Goal: Task Accomplishment & Management: Use online tool/utility

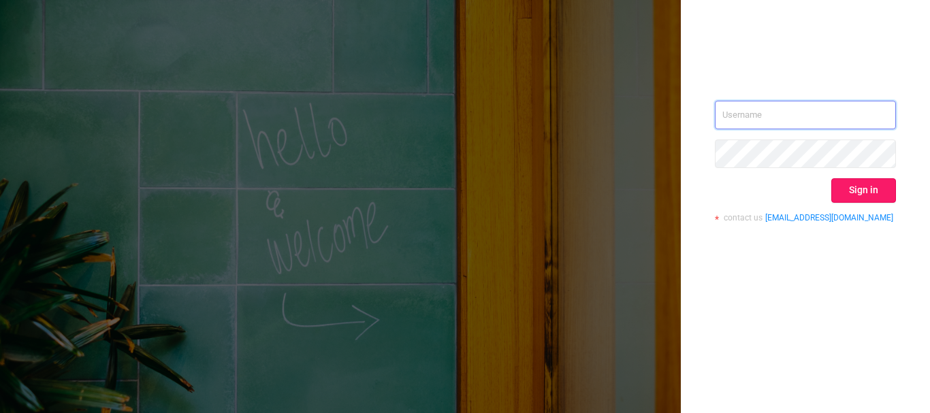
type input "[PERSON_NAME][EMAIL_ADDRESS][DOMAIN_NAME]"
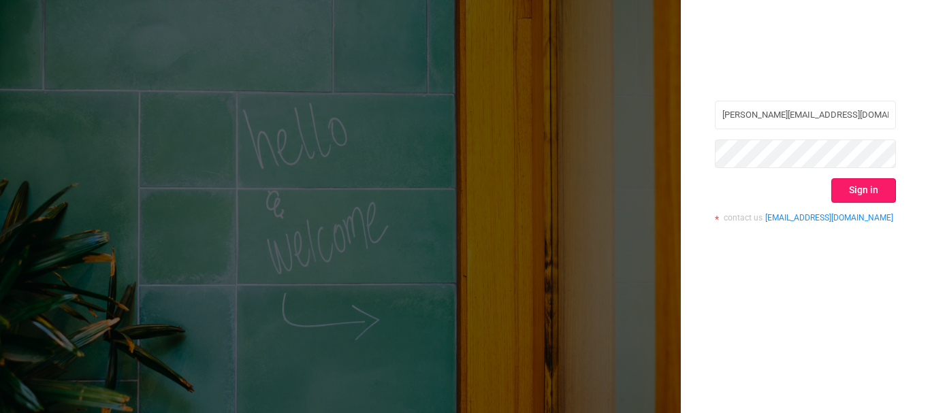
click at [853, 188] on button "Sign in" at bounding box center [863, 190] width 65 height 25
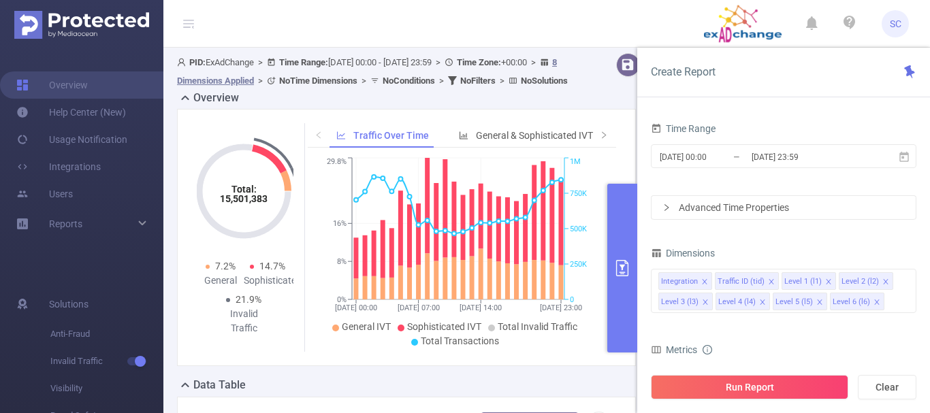
click at [625, 269] on icon "primary" at bounding box center [622, 268] width 16 height 16
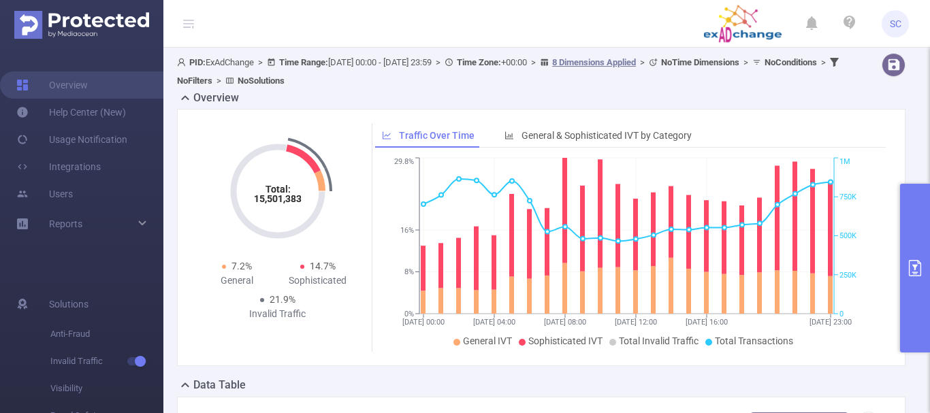
click at [913, 265] on icon "primary" at bounding box center [915, 268] width 12 height 16
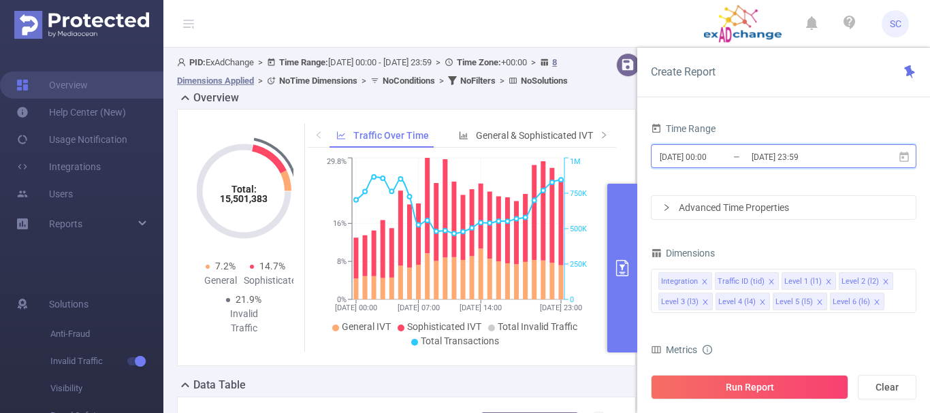
click at [899, 155] on icon at bounding box center [904, 157] width 12 height 12
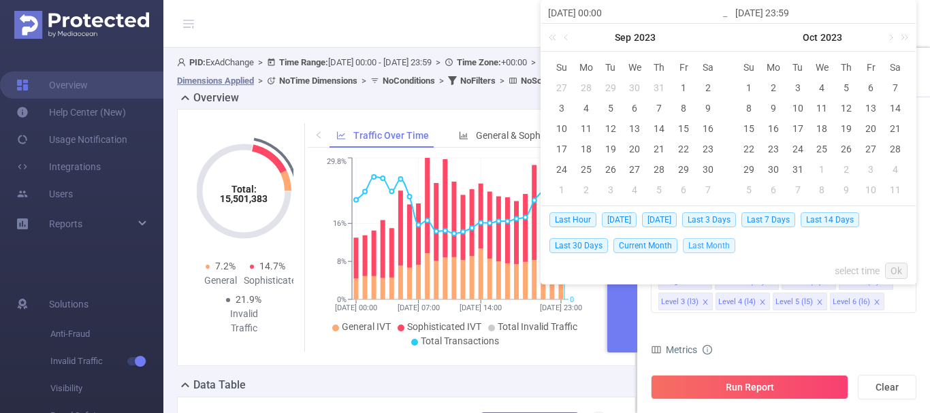
click at [715, 244] on span "Last Month" at bounding box center [709, 245] width 52 height 15
type input "[DATE] 00:00"
type input "[DATE] 23:59"
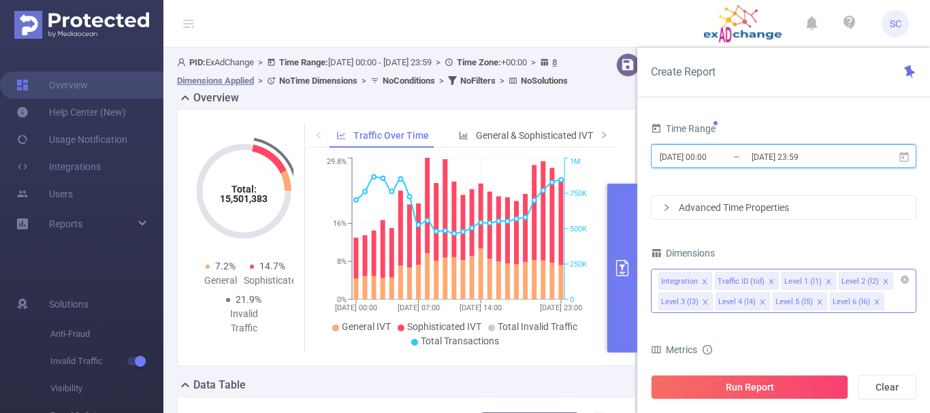
click at [702, 280] on icon "icon: close" at bounding box center [704, 281] width 7 height 7
click at [712, 285] on icon "icon: close" at bounding box center [714, 281] width 7 height 7
click at [702, 282] on icon "icon: close" at bounding box center [705, 281] width 7 height 7
click at [704, 282] on icon "icon: close" at bounding box center [705, 281] width 7 height 7
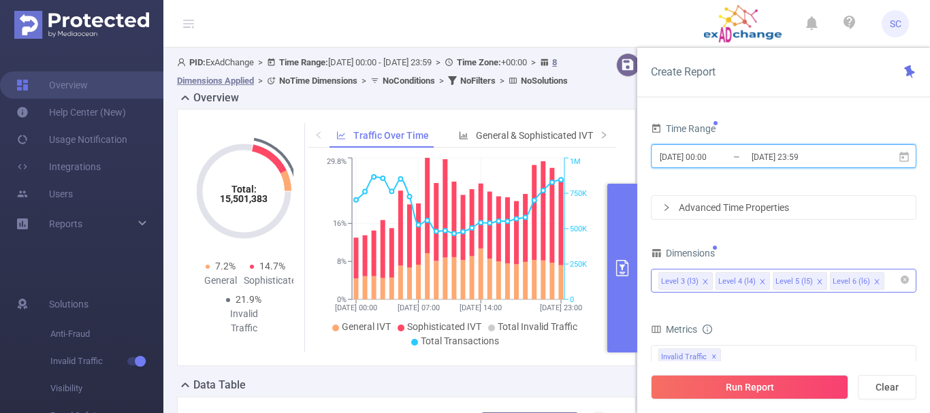
click at [704, 282] on icon "icon: close" at bounding box center [705, 281] width 7 height 7
click at [705, 281] on icon "icon: close" at bounding box center [704, 281] width 5 height 5
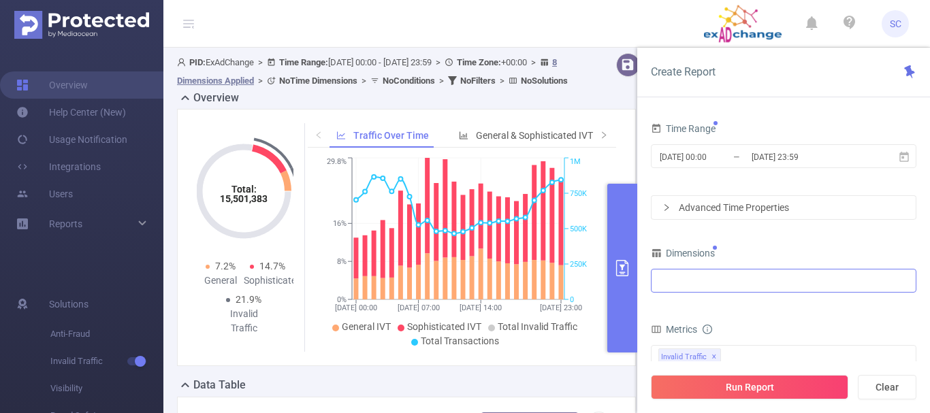
click at [666, 285] on div at bounding box center [783, 281] width 250 height 22
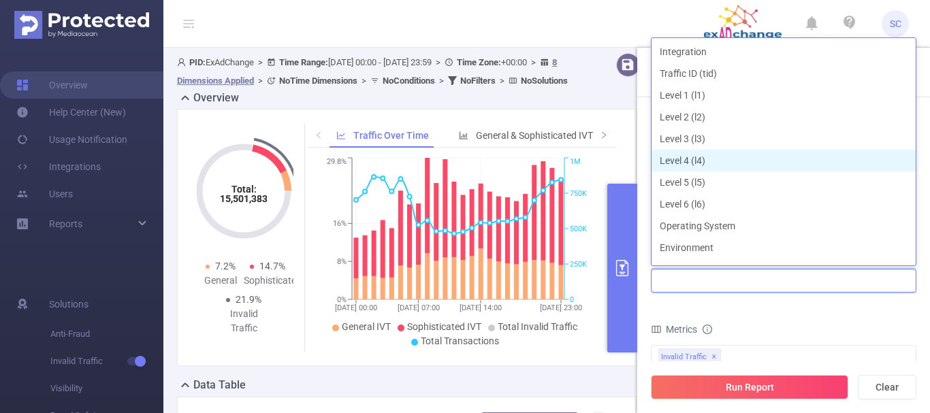
scroll to position [136, 0]
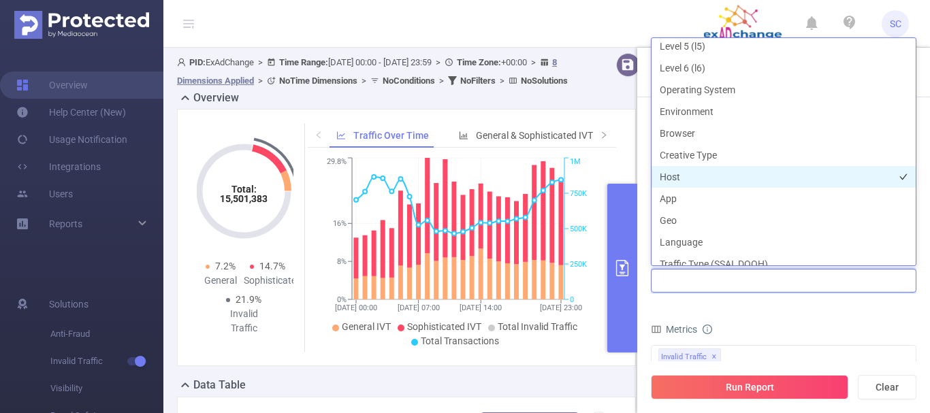
click at [683, 178] on li "Host" at bounding box center [783, 177] width 264 height 22
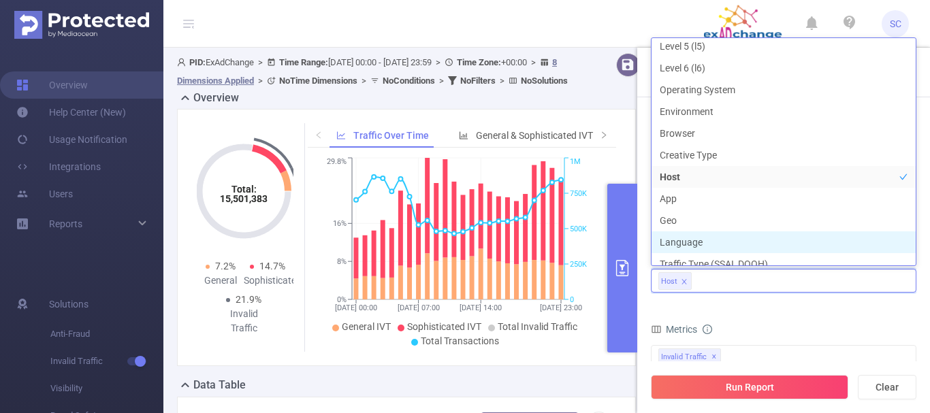
scroll to position [146, 0]
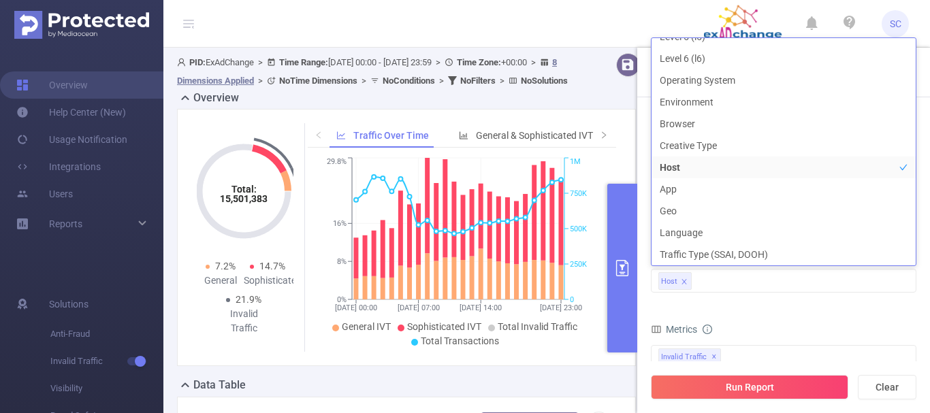
click at [759, 316] on form "Dimensions Host Metrics bp_total brand-safety brand_is_solution bp_adult bp_arm…" at bounding box center [783, 395] width 265 height 303
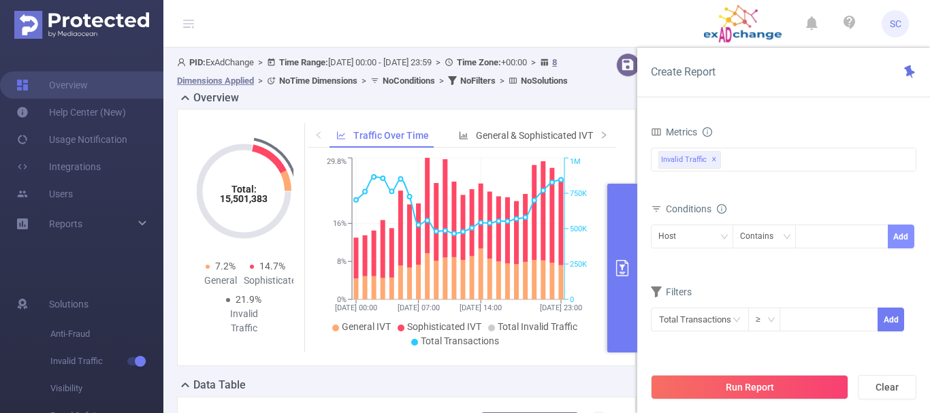
click at [903, 238] on button "Add" at bounding box center [901, 237] width 27 height 24
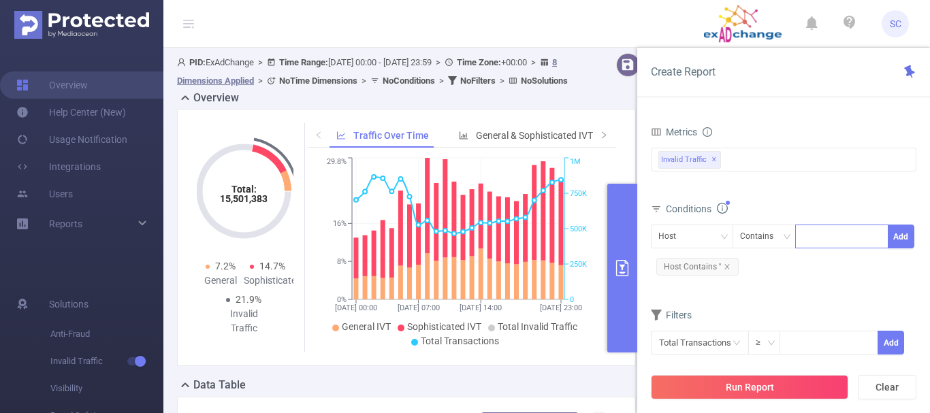
click at [845, 241] on div at bounding box center [841, 236] width 78 height 22
type input "[DOMAIN_NAME]"
click at [843, 272] on li "[DOMAIN_NAME]" at bounding box center [846, 265] width 103 height 22
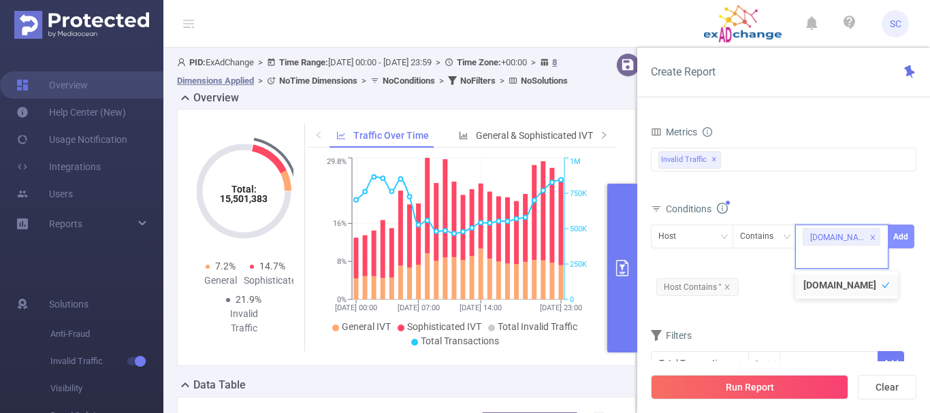
click at [911, 231] on button "Add" at bounding box center [901, 237] width 27 height 24
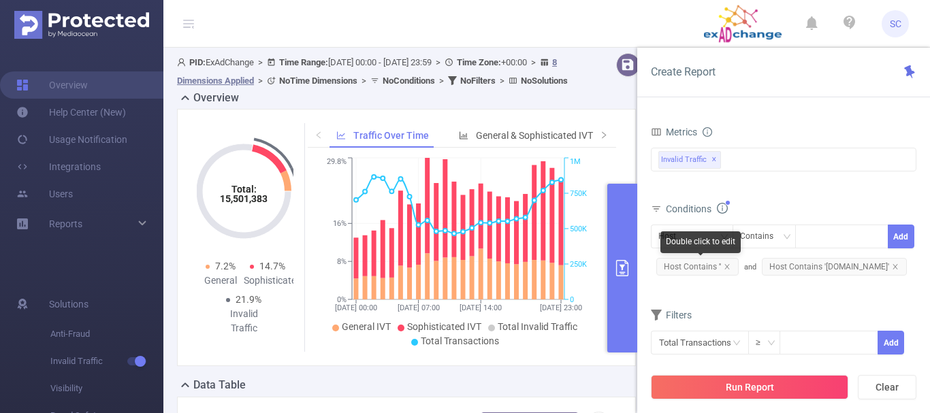
click at [726, 272] on span "Host Contains ''" at bounding box center [697, 267] width 82 height 18
click at [728, 268] on icon "icon: close" at bounding box center [726, 266] width 5 height 5
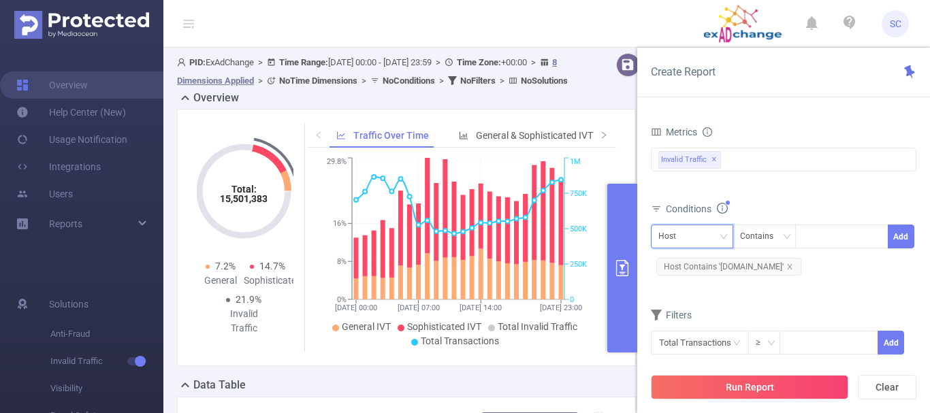
click at [721, 239] on icon "icon: down" at bounding box center [723, 237] width 8 height 8
click at [699, 263] on li "Host" at bounding box center [692, 265] width 82 height 22
click at [786, 287] on div "Conditions Host Contains Add Host Contains '[DOMAIN_NAME]'" at bounding box center [783, 244] width 265 height 90
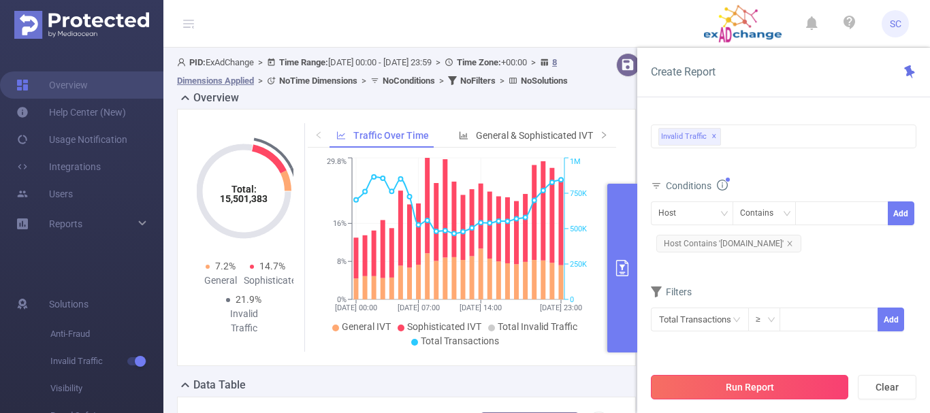
click at [783, 385] on button "Run Report" at bounding box center [749, 387] width 197 height 25
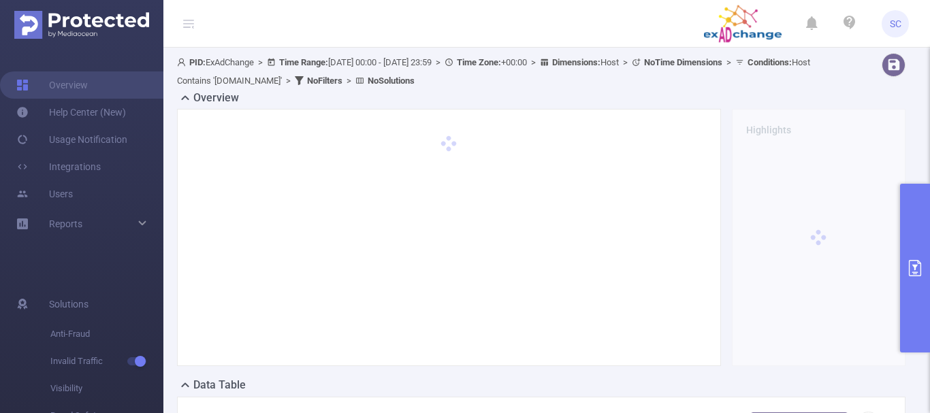
drag, startPoint x: 796, startPoint y: 193, endPoint x: 807, endPoint y: 188, distance: 12.2
drag, startPoint x: 807, startPoint y: 188, endPoint x: 828, endPoint y: 140, distance: 52.5
click at [828, 140] on div at bounding box center [819, 237] width 174 height 257
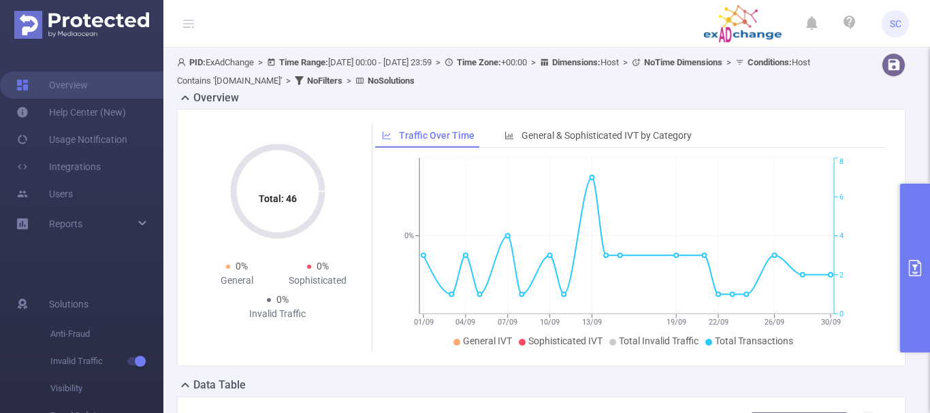
scroll to position [68, 0]
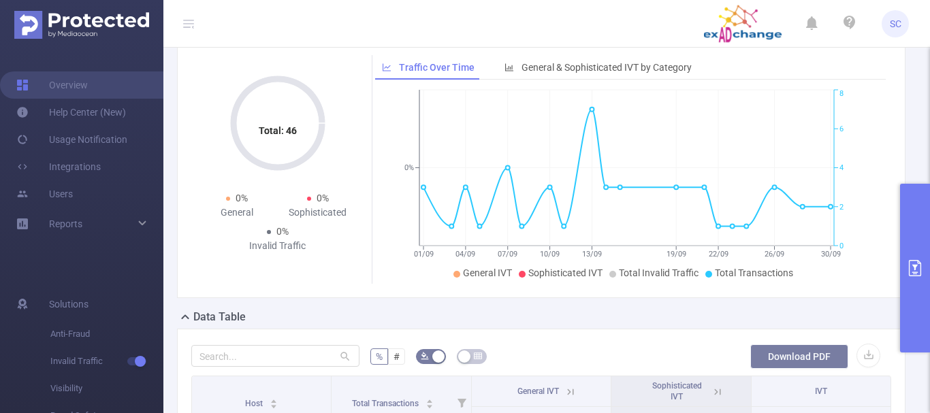
click at [817, 352] on button "Download PDF" at bounding box center [799, 356] width 98 height 25
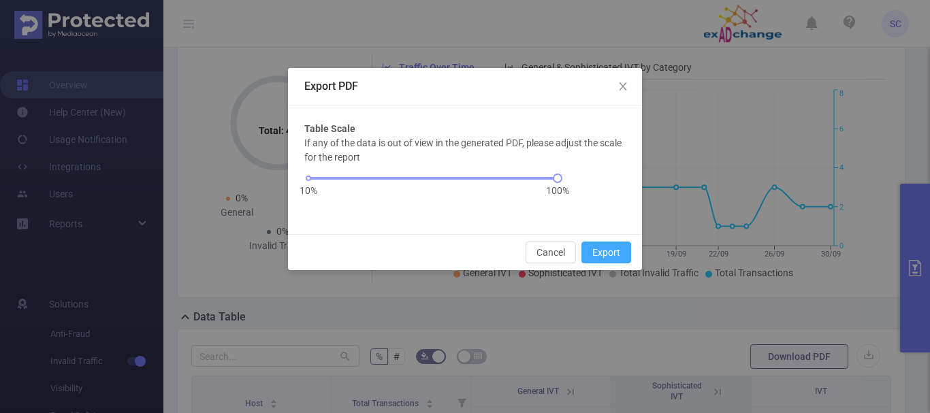
click at [617, 246] on button "Export" at bounding box center [606, 253] width 50 height 22
